Goal: Information Seeking & Learning: Check status

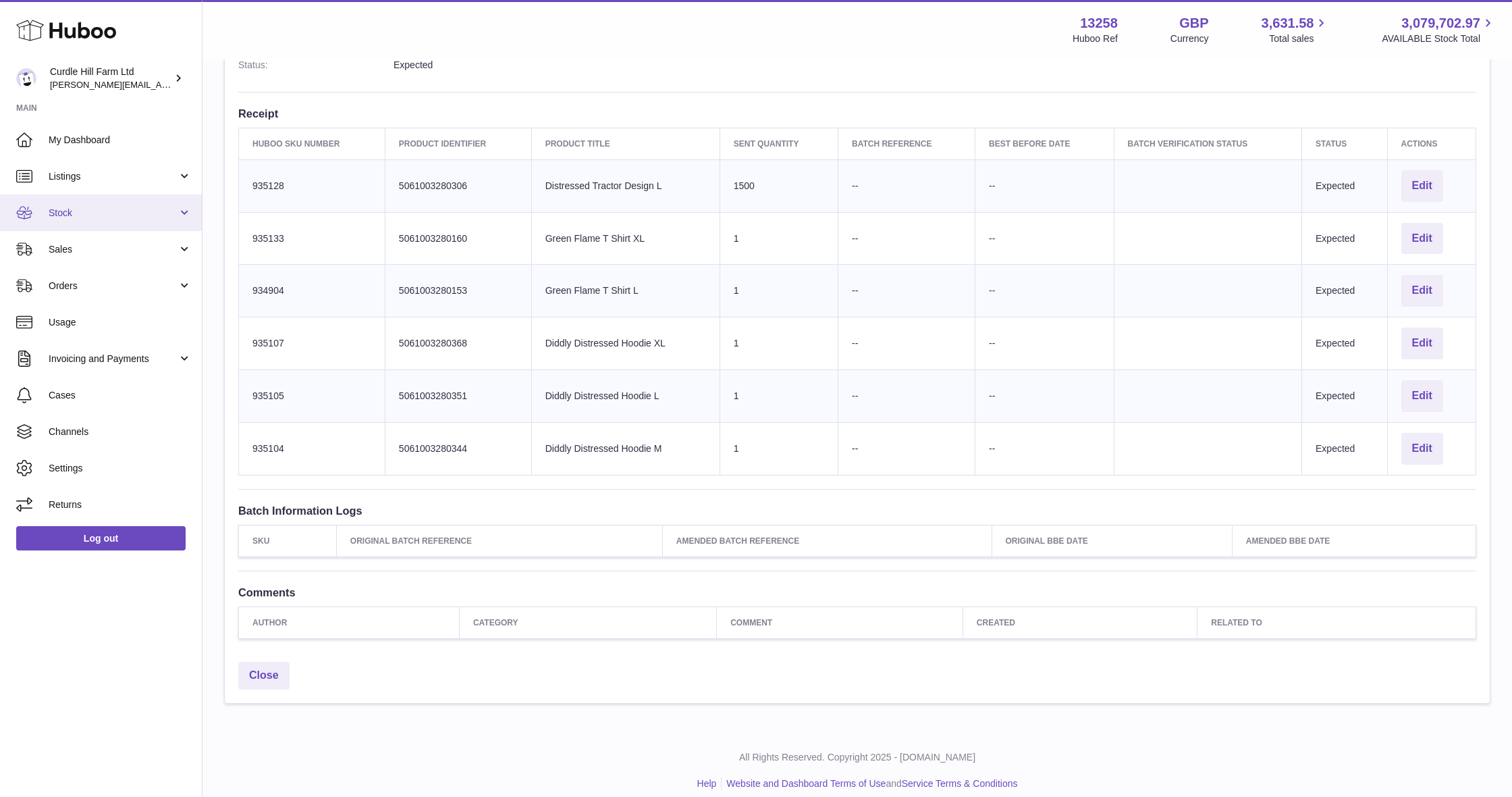
click at [82, 214] on span "Stock" at bounding box center [113, 213] width 129 height 13
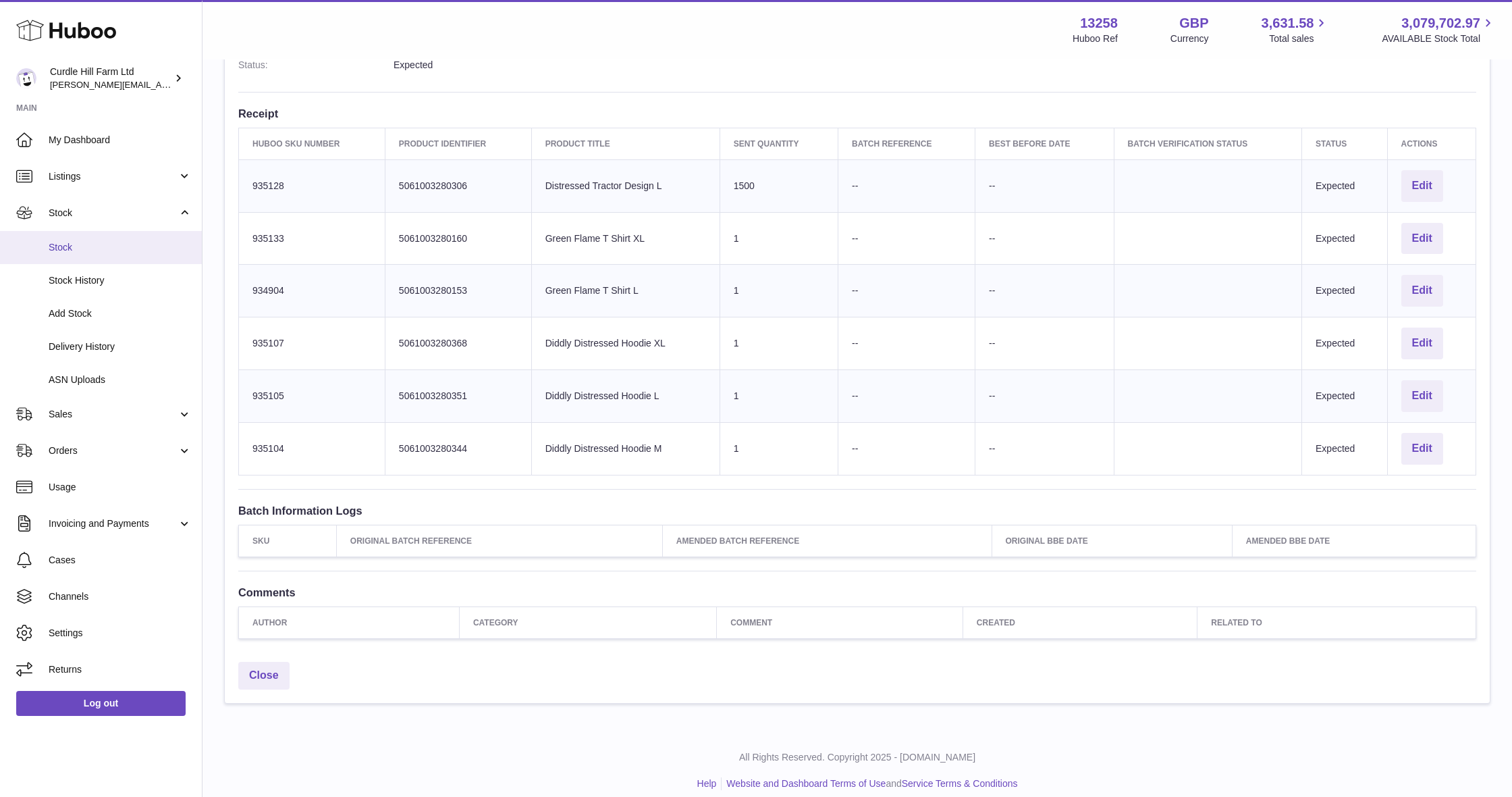
click at [101, 252] on link "Stock" at bounding box center [100, 248] width 202 height 33
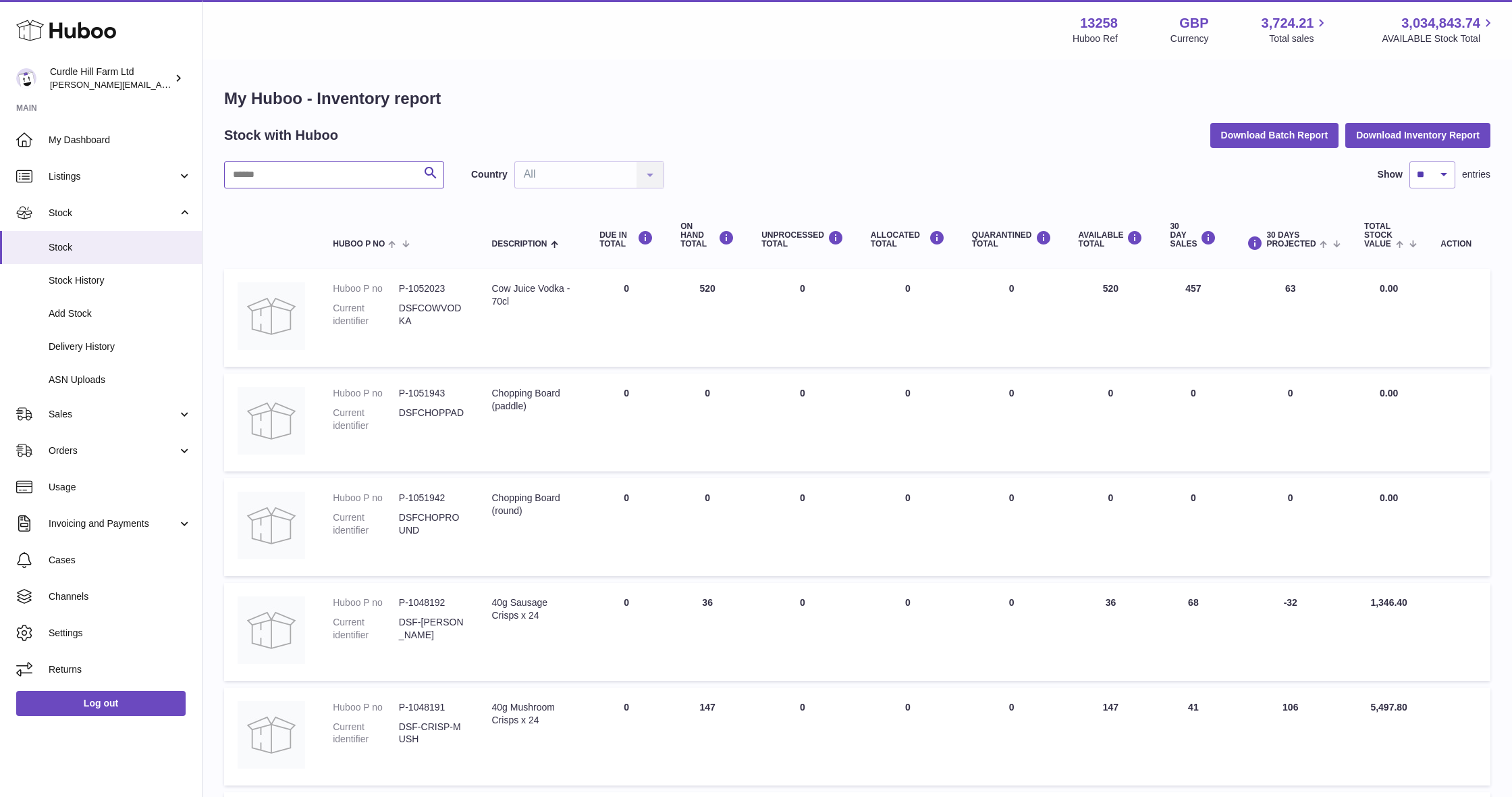
click at [290, 176] on input "text" at bounding box center [334, 174] width 220 height 27
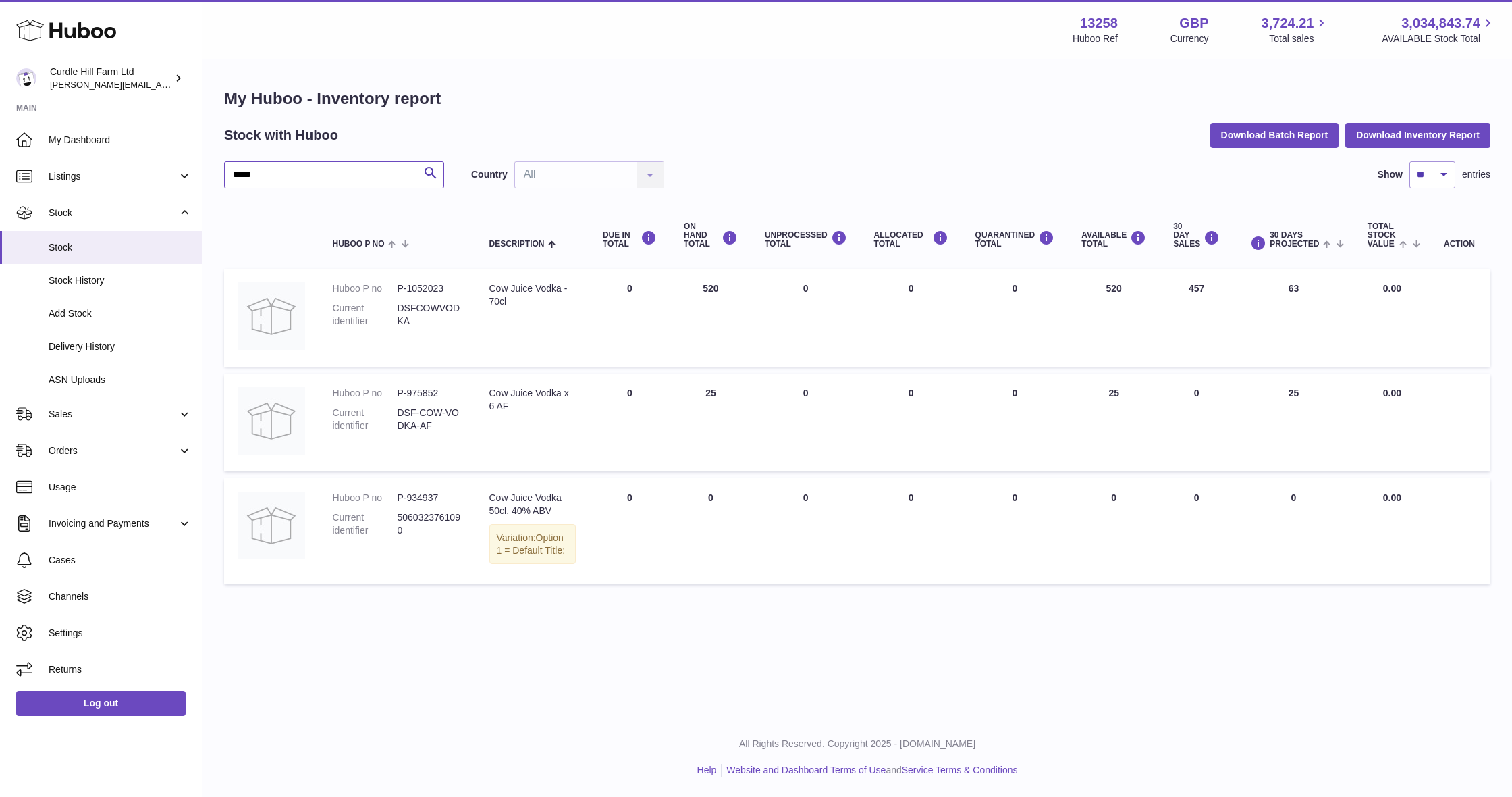
type input "*****"
drag, startPoint x: 432, startPoint y: 422, endPoint x: 410, endPoint y: 407, distance: 26.6
click at [410, 407] on dd "DSF-COW-VODKA-AF" at bounding box center [429, 420] width 64 height 26
click at [107, 352] on link "Delivery History" at bounding box center [100, 347] width 202 height 33
